Goal: Check status: Check status

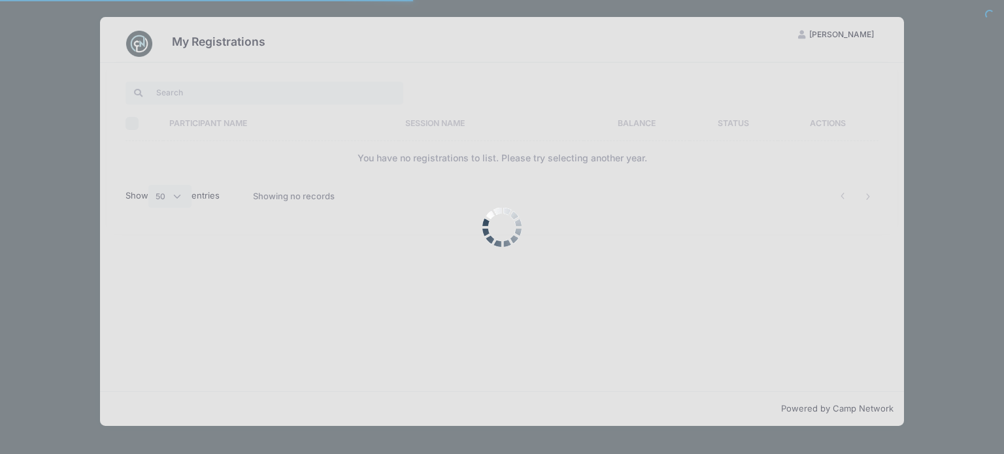
select select "50"
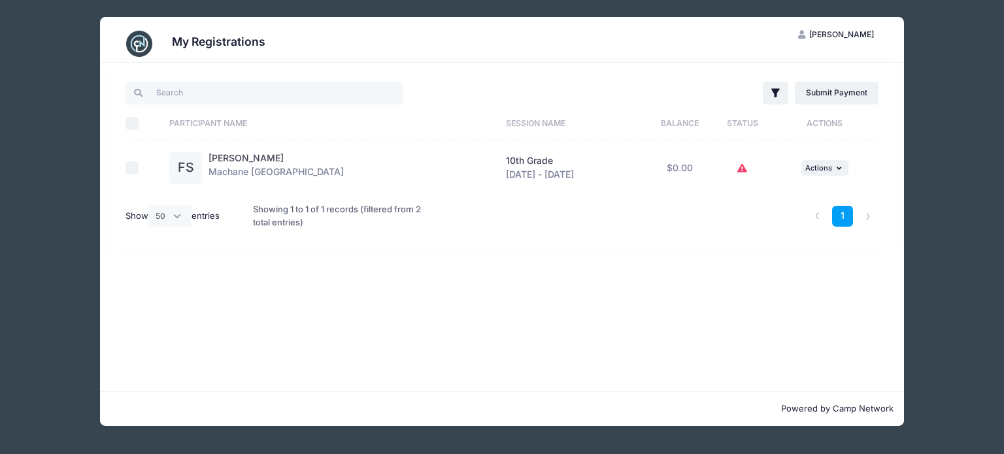
click at [742, 169] on icon at bounding box center [742, 169] width 10 height 0
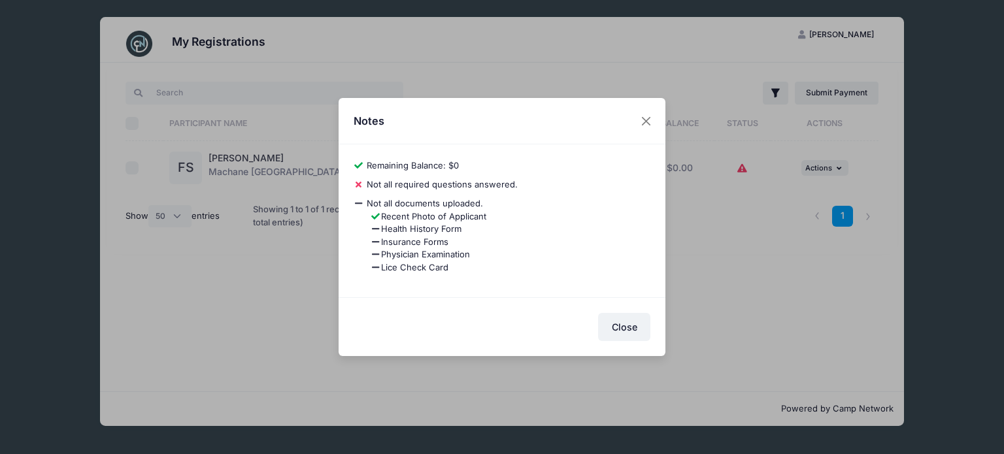
click at [409, 222] on li "Recent Photo of Applicant" at bounding box center [511, 217] width 280 height 13
click at [652, 120] on button "Close" at bounding box center [647, 121] width 24 height 24
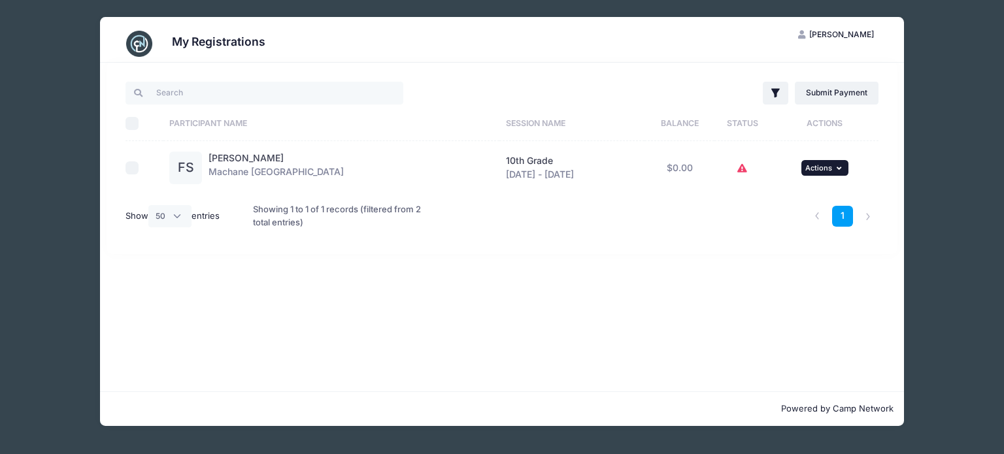
click at [822, 167] on span "Actions" at bounding box center [818, 167] width 27 height 9
click at [766, 201] on link "View Registration" at bounding box center [781, 196] width 118 height 25
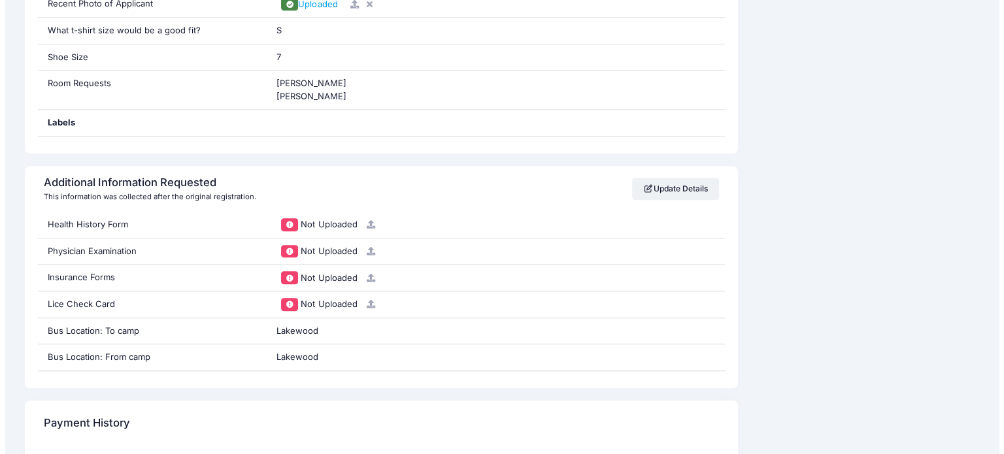
scroll to position [1145, 0]
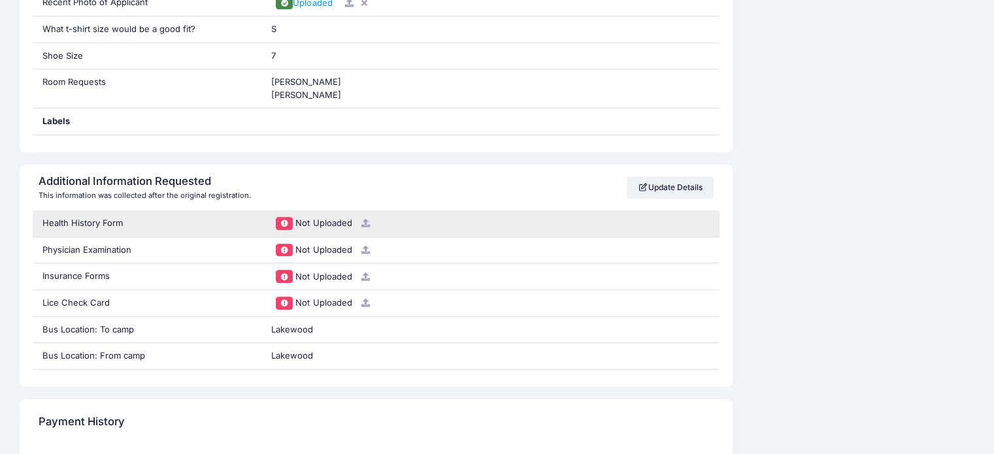
click at [301, 222] on span "Not Uploaded" at bounding box center [324, 223] width 56 height 10
click at [369, 219] on icon at bounding box center [365, 223] width 10 height 8
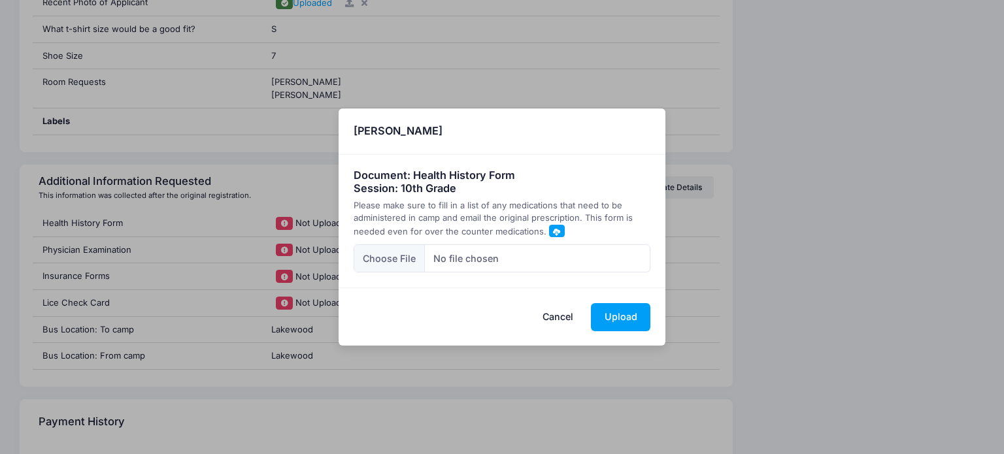
click at [553, 229] on span at bounding box center [556, 231] width 7 height 7
click at [234, 246] on div "× Faigy Shain Document: Health History Form Session: 10th Grade Please make sur…" at bounding box center [502, 227] width 1004 height 454
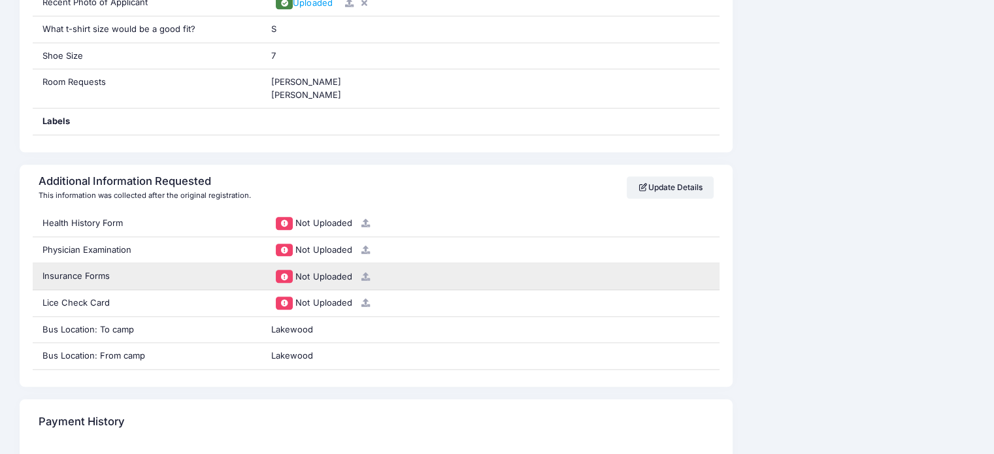
click at [356, 263] on div "Not Uploaded" at bounding box center [491, 276] width 458 height 26
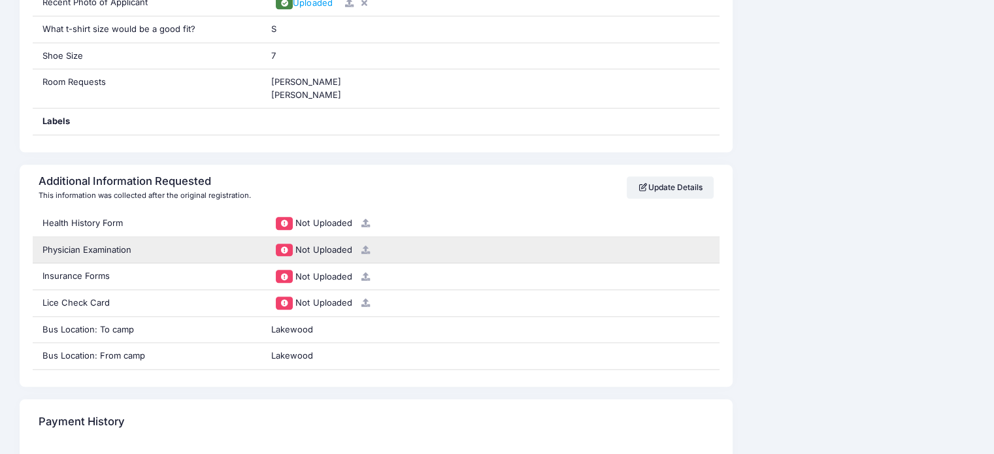
click at [297, 245] on span "Not Uploaded" at bounding box center [324, 250] width 56 height 10
click at [254, 251] on div "Physician Examination" at bounding box center [147, 250] width 229 height 26
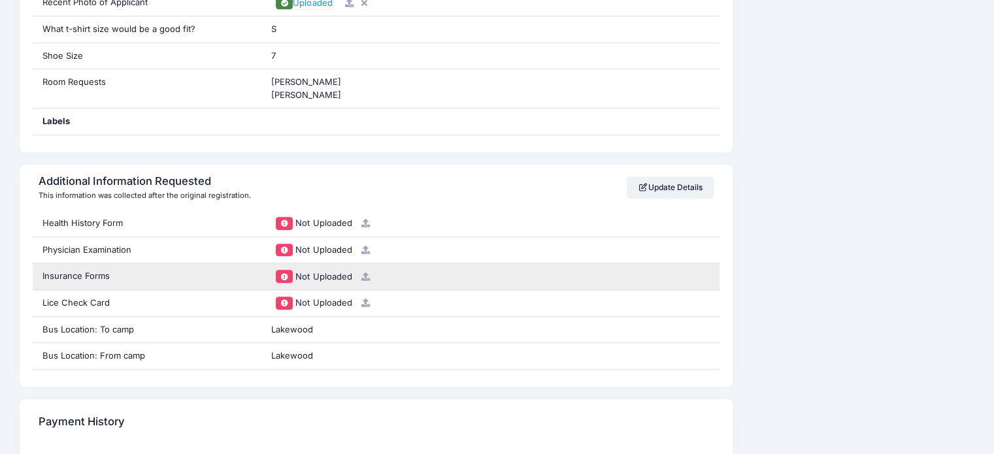
click at [326, 263] on div "Not Uploaded" at bounding box center [491, 276] width 458 height 26
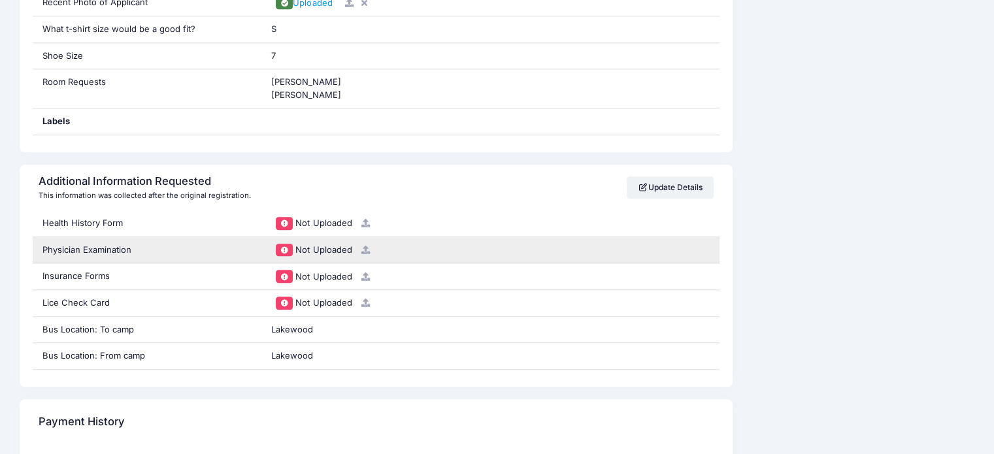
click at [335, 248] on span "Not Uploaded" at bounding box center [324, 250] width 56 height 10
click at [340, 250] on span "Not Uploaded" at bounding box center [324, 250] width 56 height 10
click at [363, 246] on icon at bounding box center [365, 250] width 10 height 8
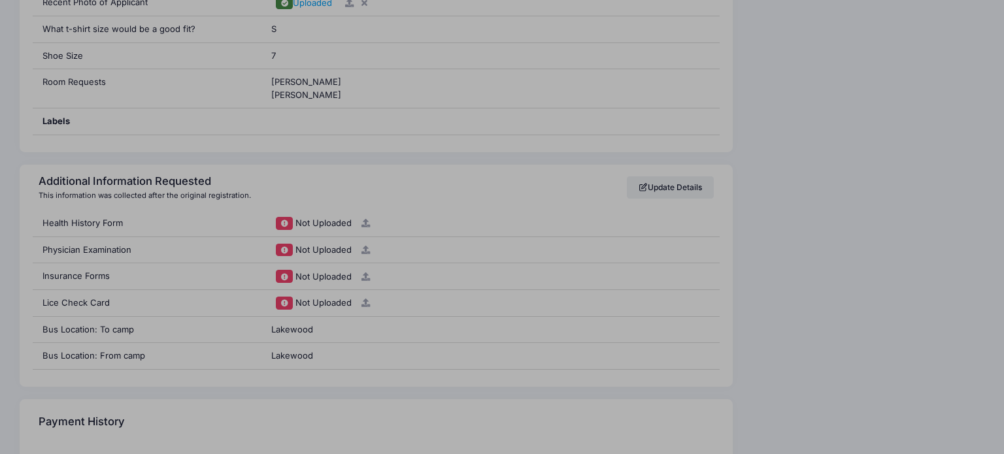
click at [364, 245] on div at bounding box center [502, 227] width 1004 height 454
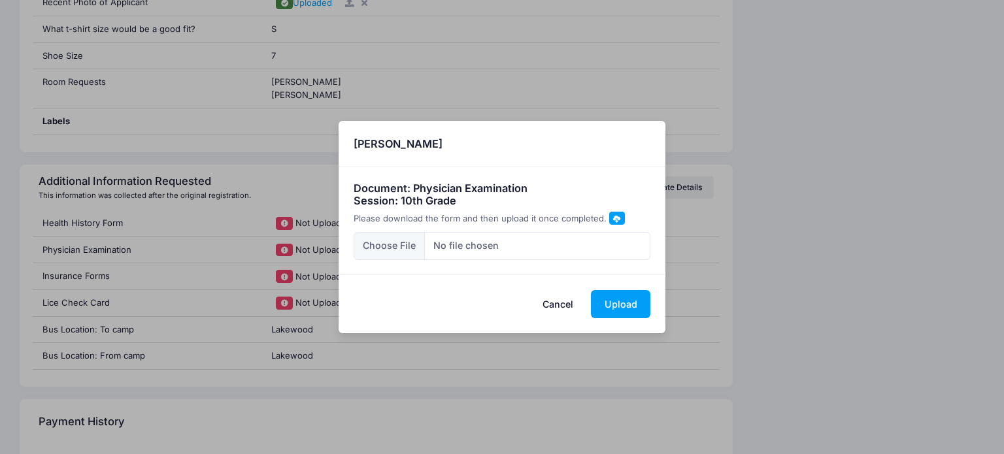
click at [613, 214] on span at bounding box center [617, 218] width 16 height 12
